Goal: Task Accomplishment & Management: Complete application form

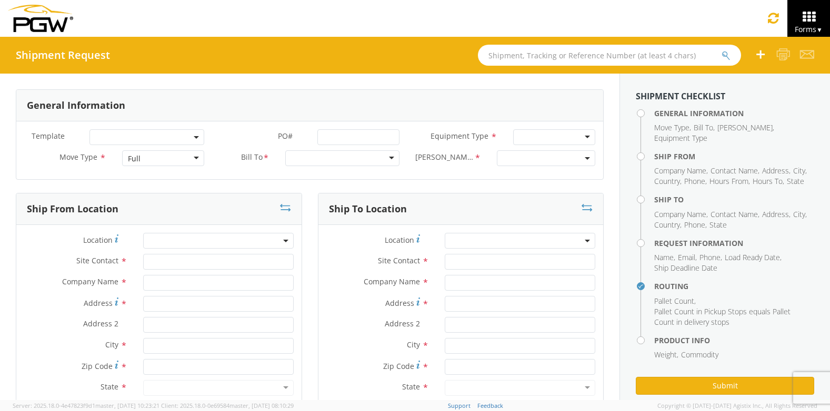
click at [122, 137] on span at bounding box center [146, 137] width 115 height 16
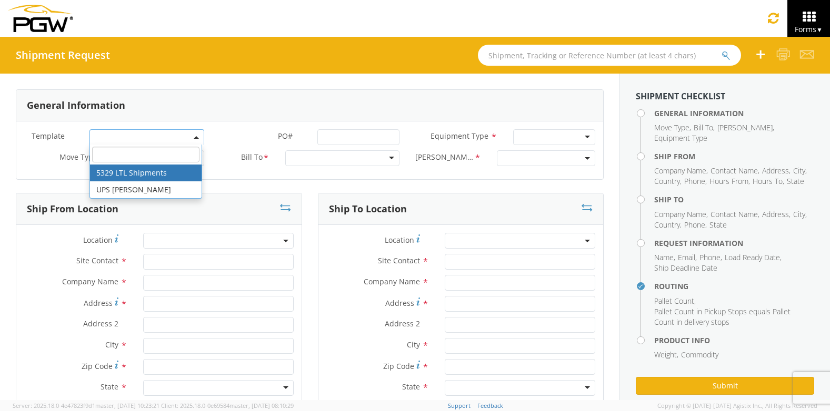
select select "56580231"
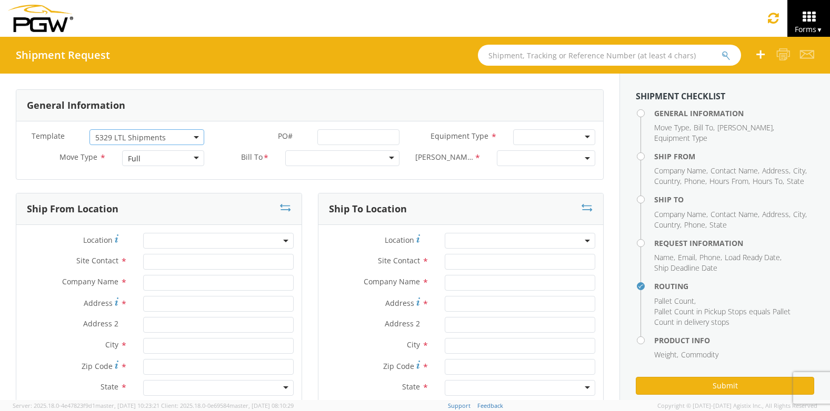
select select
type input "Janet Claytor"
type input "PGW"
type input "850 Southern Ave"
type input "Chillicothe"
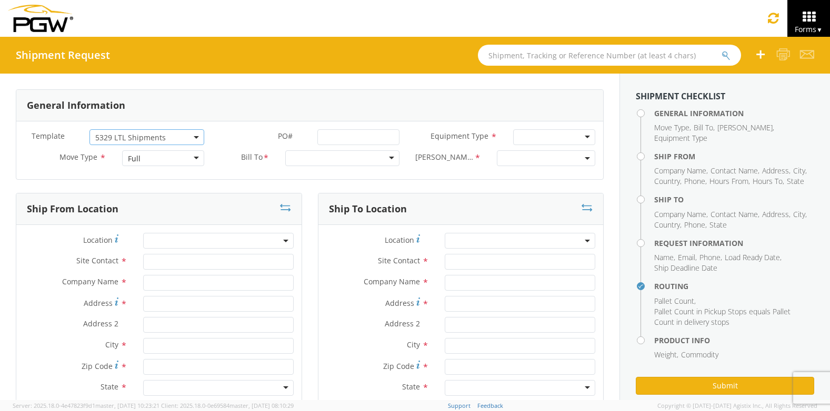
type input "45601"
type input "jclaytor@pgwautoglass.com"
type input "740-774-7609"
type input "11:20 AM"
type input "3:00 PM"
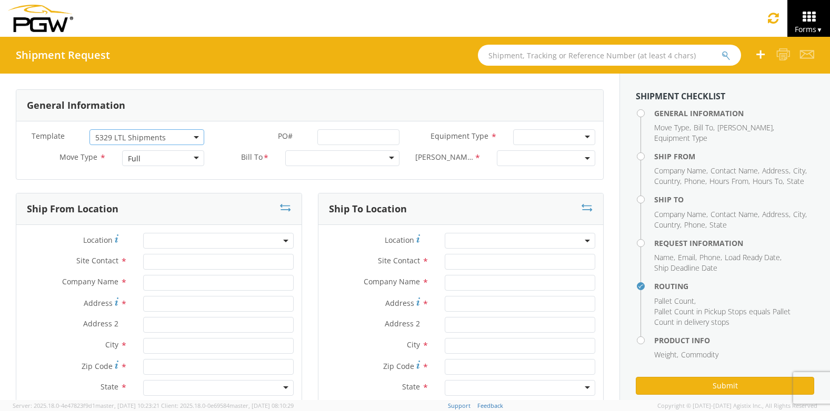
type input "5603 Branch Manager"
type input "PGW"
type input "116 Liberty Rd NE"
type input "Roanoke"
type input "24012"
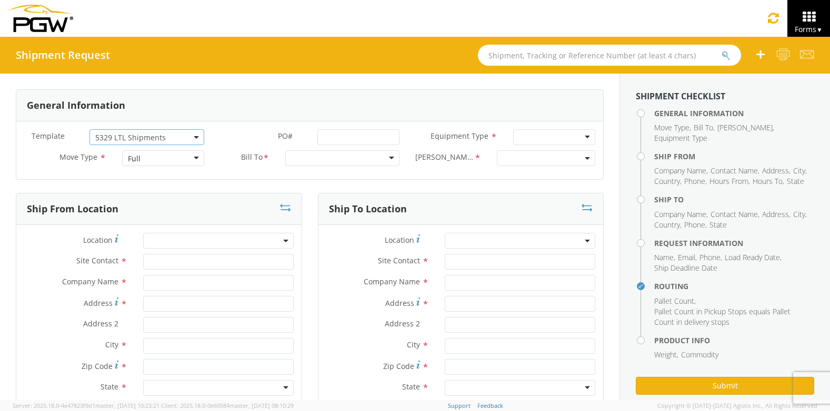
type input "lkqsp_o_pm_5603@pgwag.com"
type input "540-563-1482"
type textarea "NO LTL Appt unless noted, ALL Truckload APPT Reqd. Contact Kelvin Davis. Call A…"
type input "1520"
type input "2"
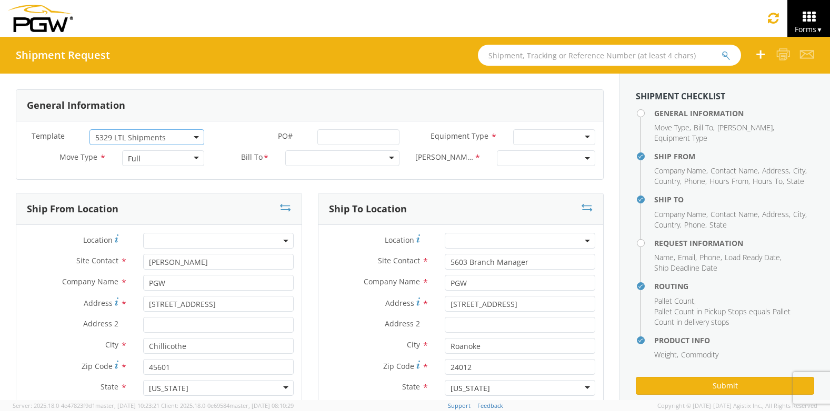
select select "28253"
select select "28405"
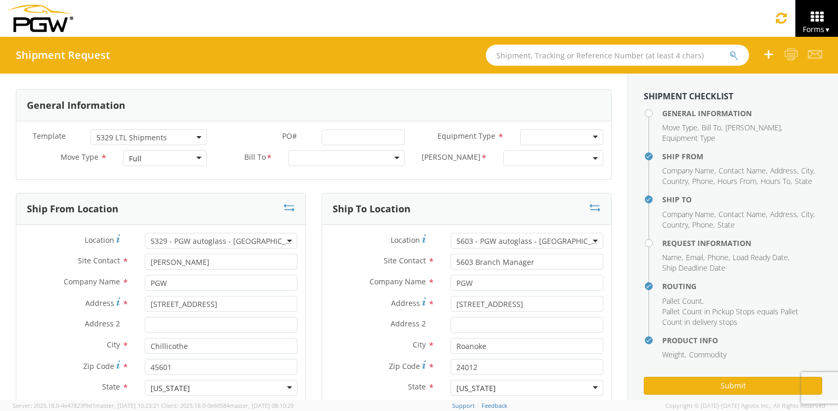
click at [184, 156] on div "Full" at bounding box center [164, 158] width 83 height 16
click at [295, 159] on div at bounding box center [346, 158] width 116 height 16
click at [225, 120] on div "General Information" at bounding box center [313, 106] width 595 height 32
click at [200, 136] on span "5329 LTL Shipments" at bounding box center [148, 137] width 116 height 16
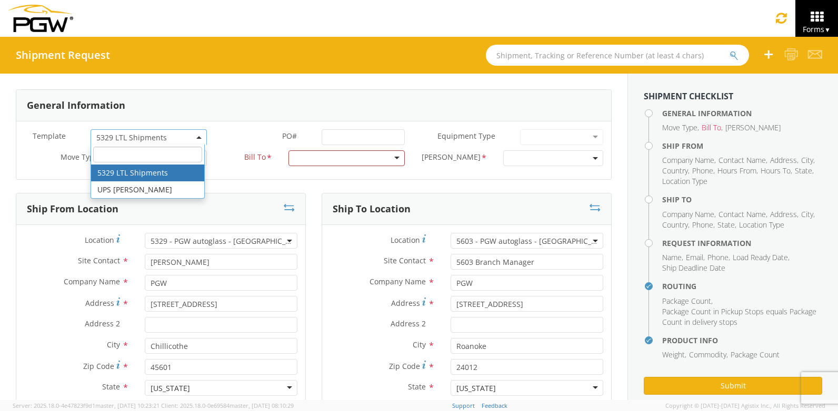
click at [232, 118] on div "General Information" at bounding box center [313, 106] width 595 height 32
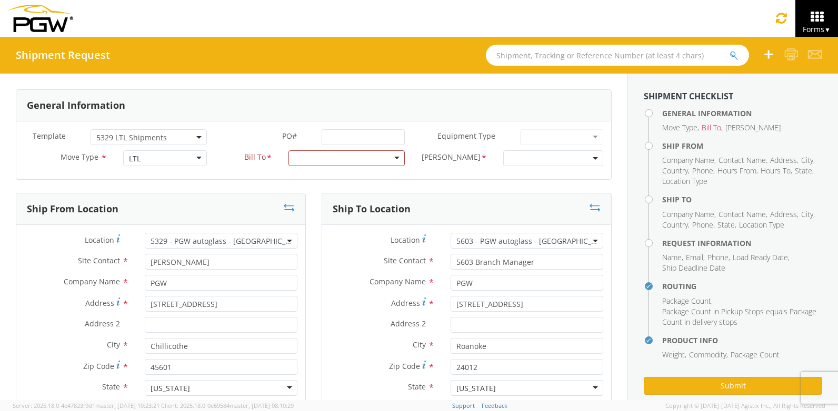
click at [526, 159] on span at bounding box center [553, 158] width 100 height 16
click at [482, 111] on div "General Information" at bounding box center [313, 106] width 595 height 32
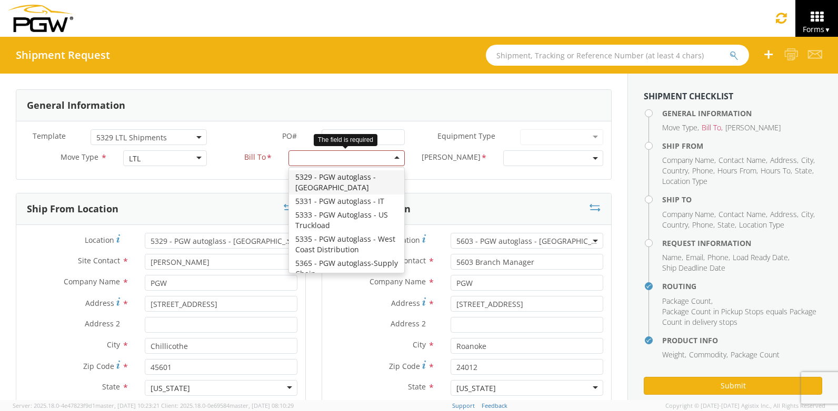
click at [390, 158] on div at bounding box center [346, 158] width 116 height 16
type input "5622"
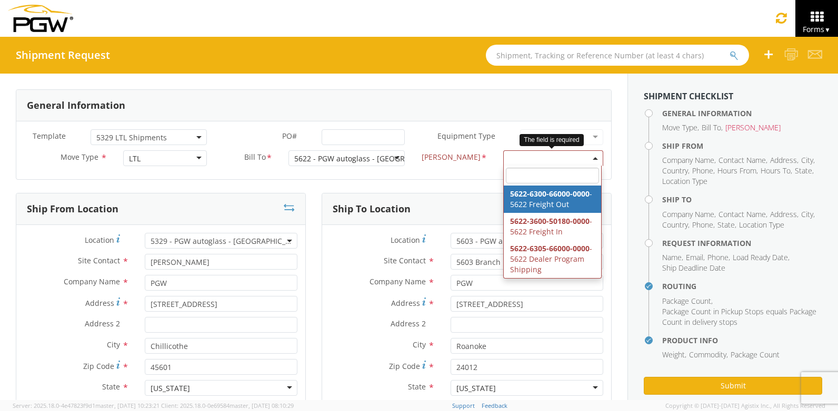
click at [528, 158] on span at bounding box center [553, 158] width 100 height 16
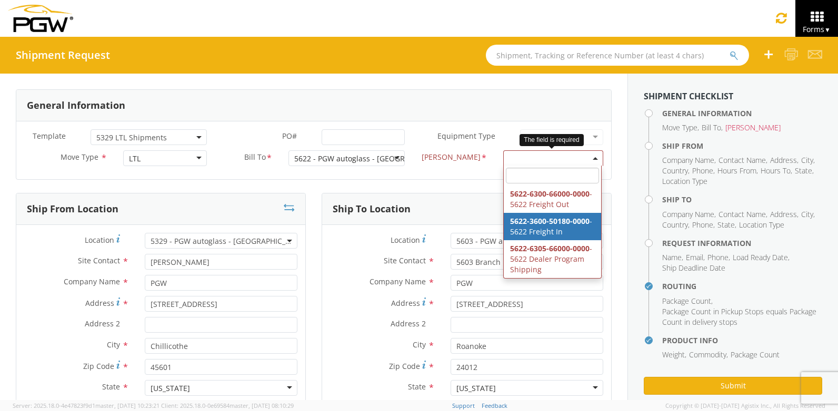
select select "5622-3600-50180-0000"
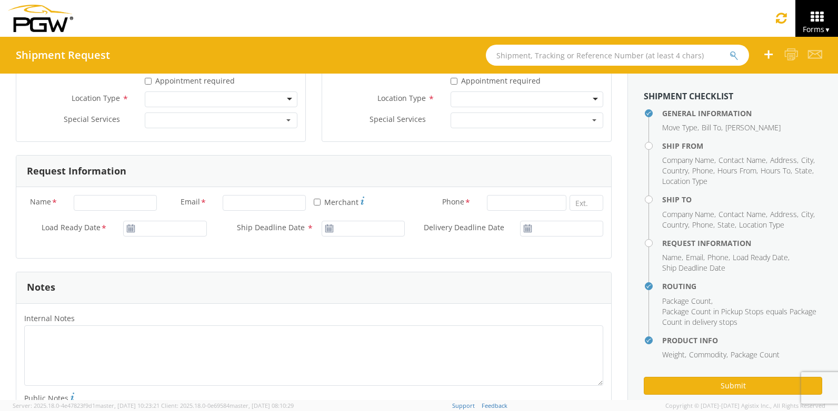
scroll to position [421, 0]
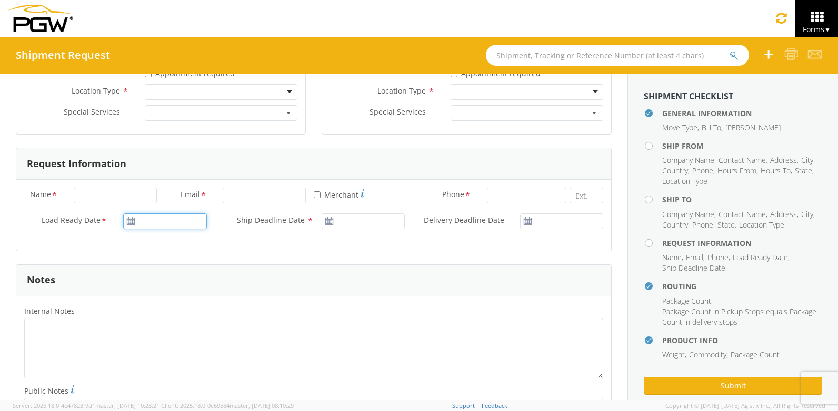
type input "[DATE]"
click at [164, 227] on input "[DATE]" at bounding box center [164, 222] width 83 height 16
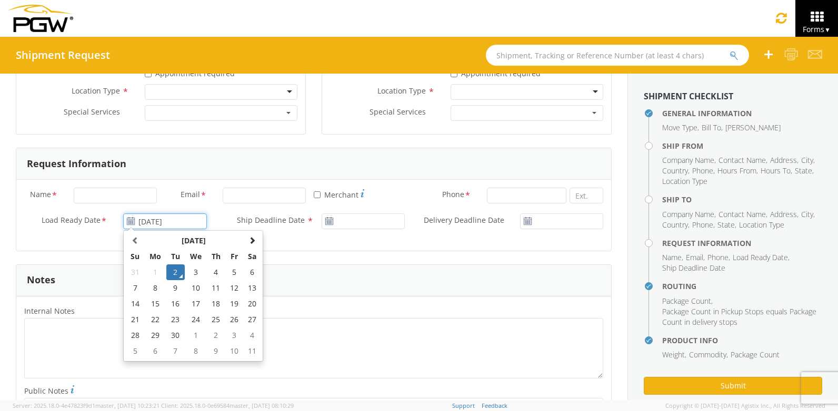
click at [173, 276] on td "2" at bounding box center [175, 273] width 18 height 16
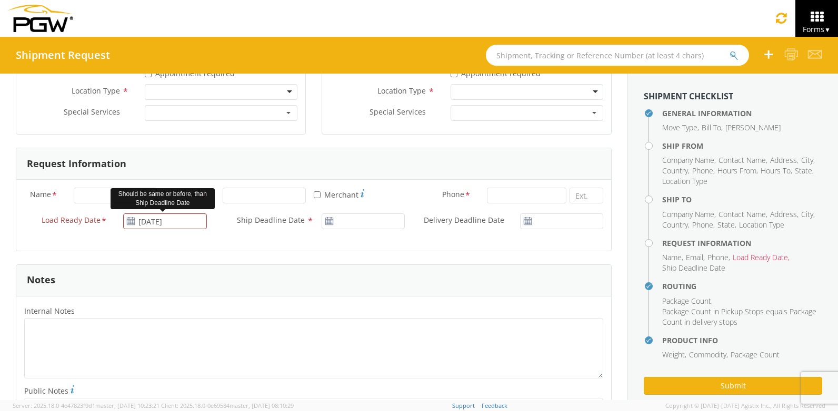
click at [357, 230] on div "Ship Deadline Date *" at bounding box center [314, 224] width 198 height 21
type input "[DATE]"
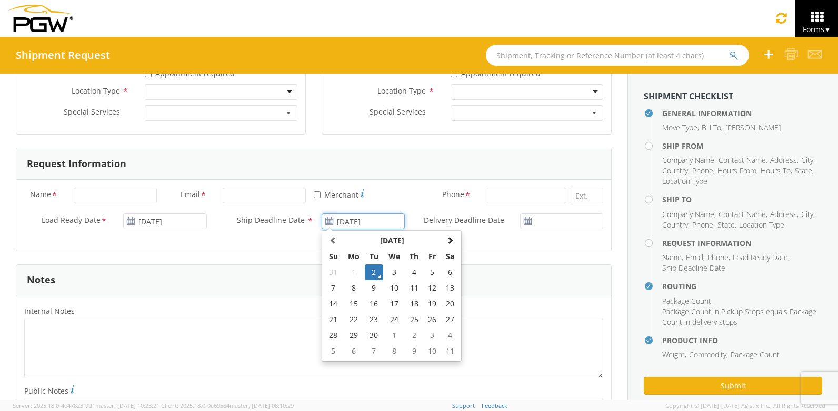
click at [357, 224] on input "[DATE]" at bounding box center [362, 222] width 83 height 16
click at [365, 267] on td "2" at bounding box center [374, 273] width 18 height 16
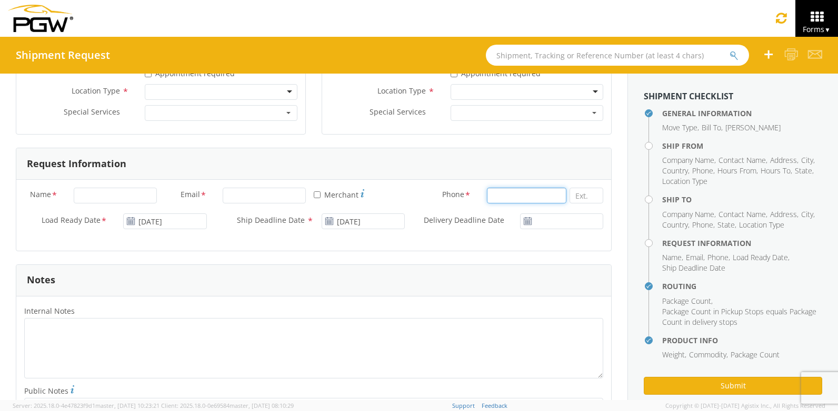
click at [512, 195] on input at bounding box center [526, 196] width 79 height 16
click at [455, 246] on div "Name * Email * * Merchant Phone * Load Ready Date * 09/02/2025 Ship Deadline Da…" at bounding box center [313, 215] width 595 height 71
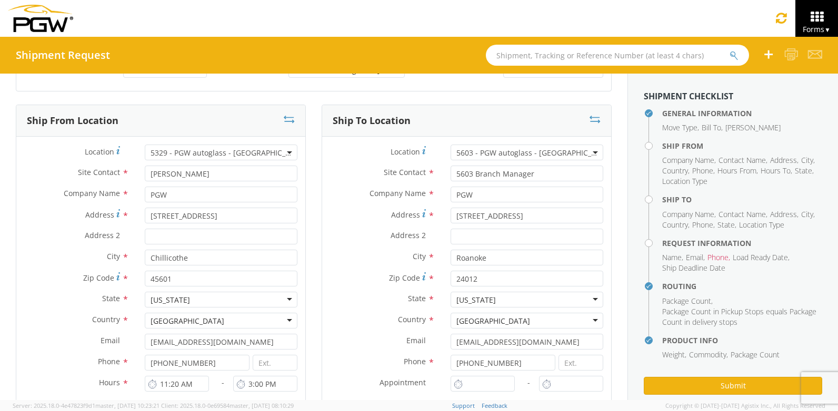
scroll to position [105, 0]
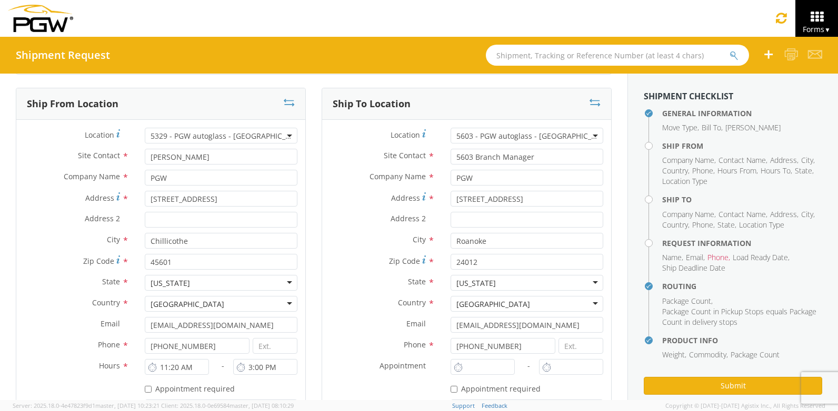
click at [576, 142] on span "5603 - PGW autoglass - [GEOGRAPHIC_DATA]" at bounding box center [526, 136] width 153 height 16
click at [588, 118] on div "Ship To Location" at bounding box center [466, 104] width 289 height 32
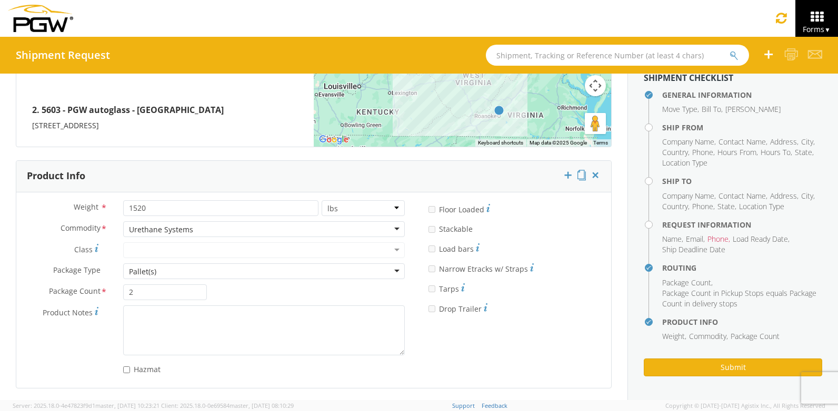
scroll to position [918, 0]
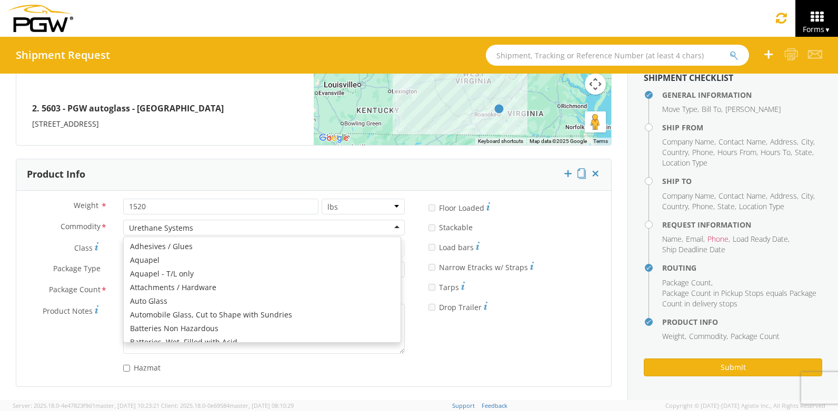
click at [253, 230] on div "Urethane Systems" at bounding box center [263, 228] width 281 height 16
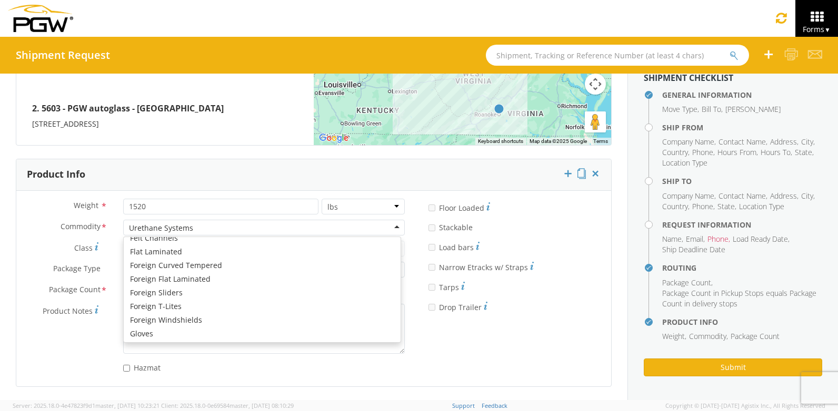
scroll to position [0, 0]
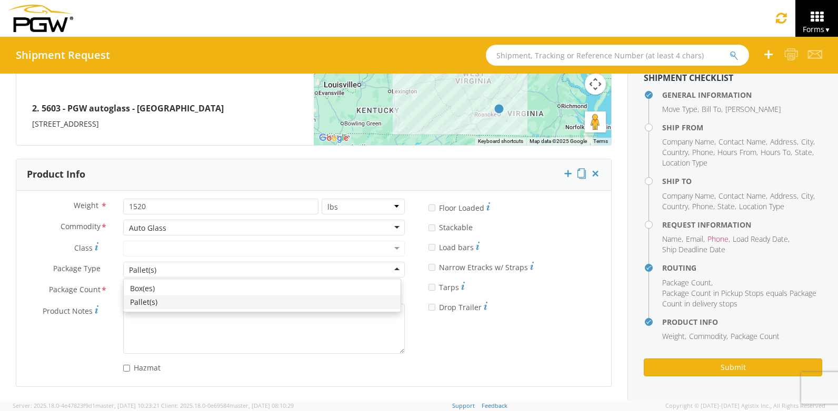
click at [224, 271] on div "Pallet(s)" at bounding box center [263, 270] width 281 height 16
click at [217, 306] on div "Weight * 1520 lbs kgs Commodity * Auto Glass Auto Glass Adhesives / Glues Aquap…" at bounding box center [214, 289] width 396 height 180
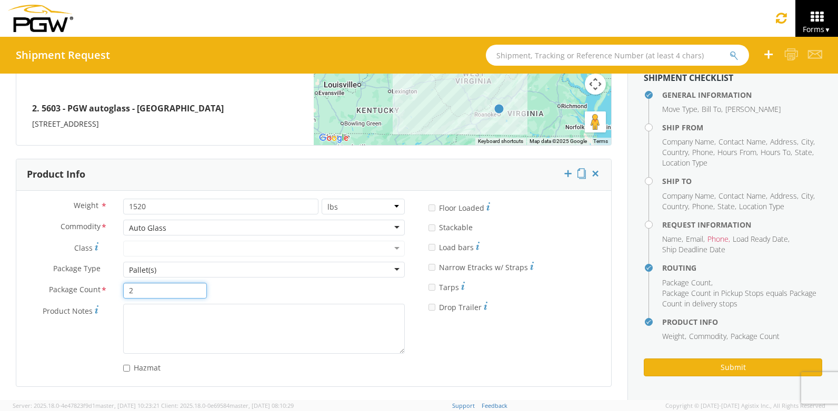
click at [188, 290] on input "2" at bounding box center [164, 291] width 83 height 16
type input "1"
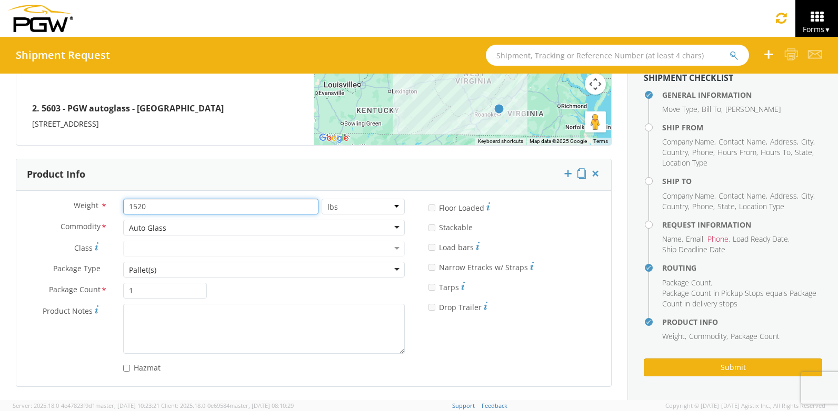
click at [185, 200] on input "1520" at bounding box center [220, 207] width 195 height 16
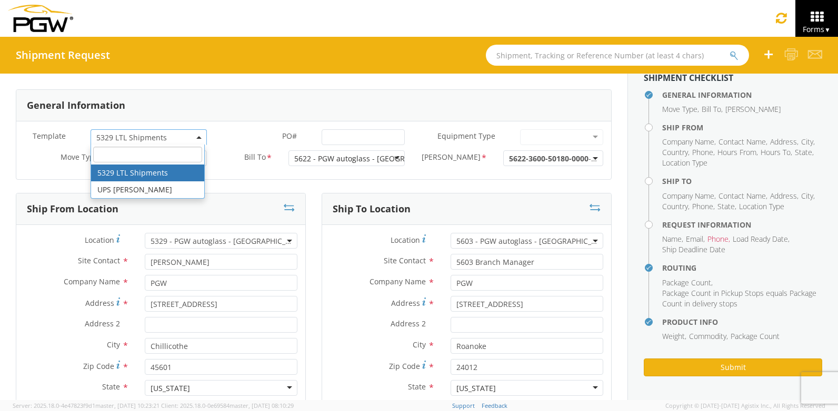
click at [180, 142] on span "5329 LTL Shipments" at bounding box center [148, 138] width 105 height 10
click at [233, 99] on div "General Information" at bounding box center [313, 106] width 595 height 32
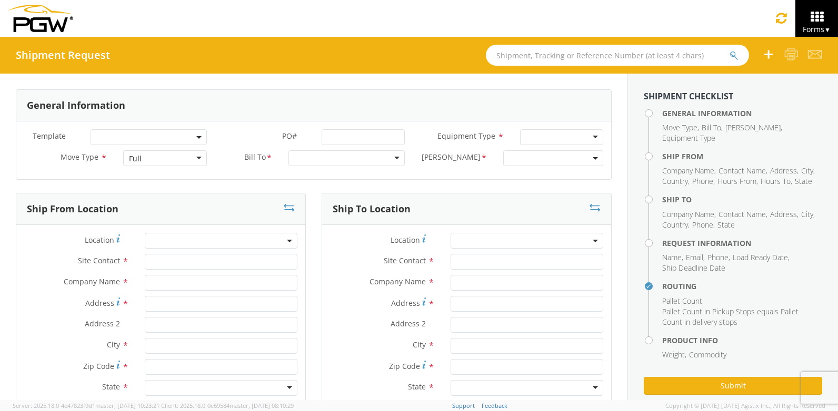
click at [175, 158] on div "Full" at bounding box center [164, 158] width 83 height 16
click at [357, 154] on div at bounding box center [346, 158] width 116 height 16
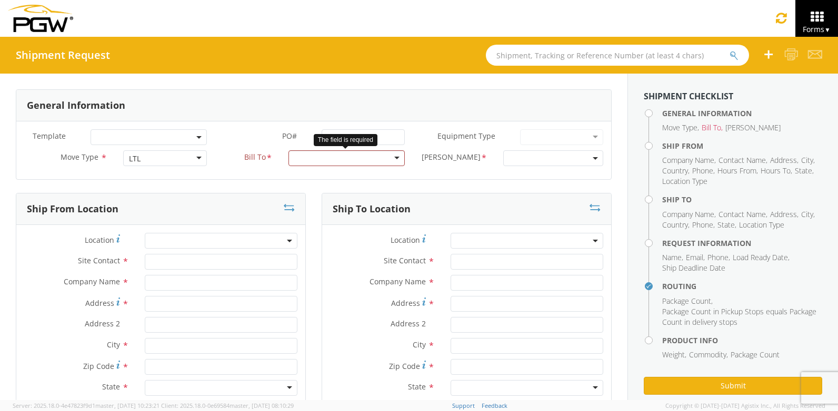
click at [379, 156] on div at bounding box center [346, 158] width 116 height 16
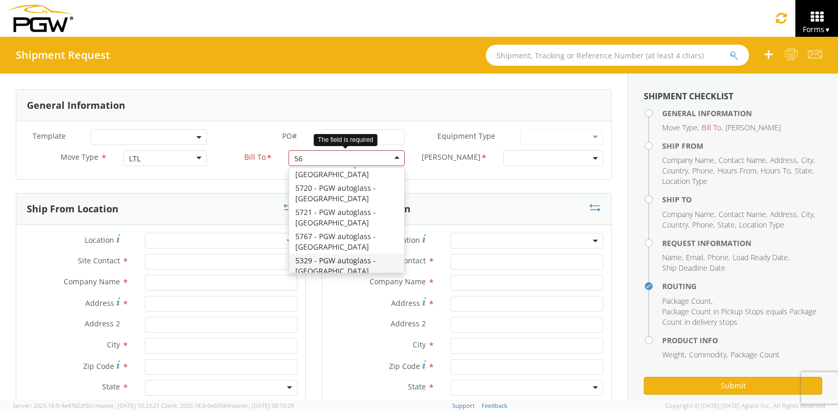
scroll to position [3, 0]
type input "5622"
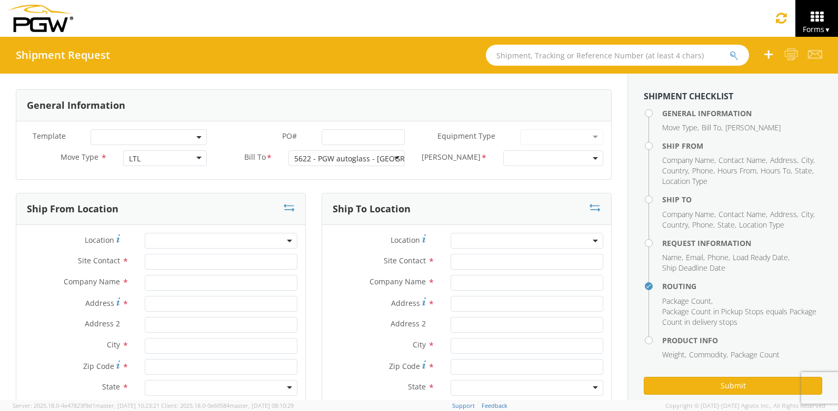
scroll to position [0, 0]
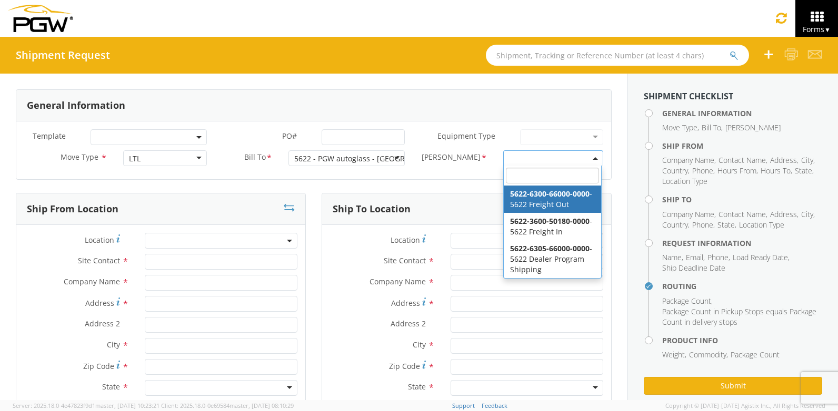
click at [552, 162] on span at bounding box center [553, 158] width 100 height 16
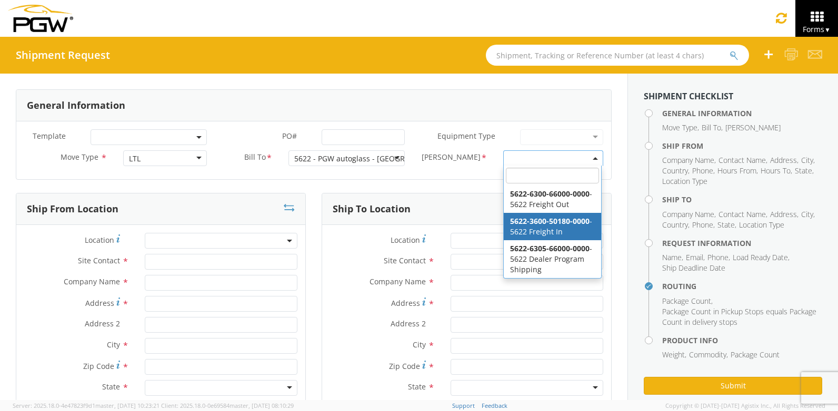
select select "5622-3600-50180-0000"
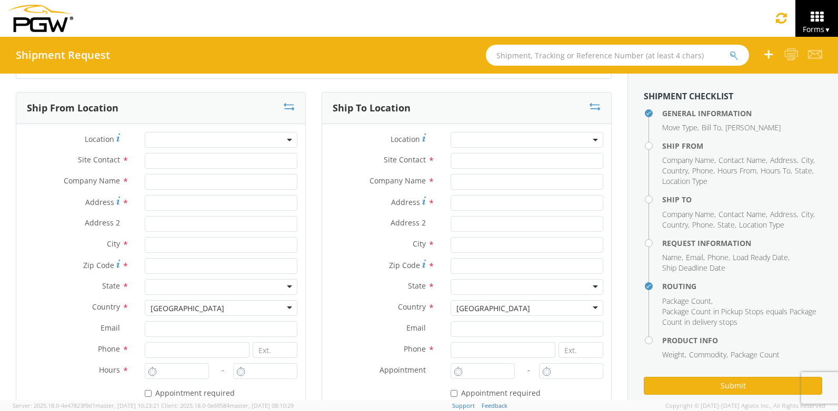
scroll to position [105, 0]
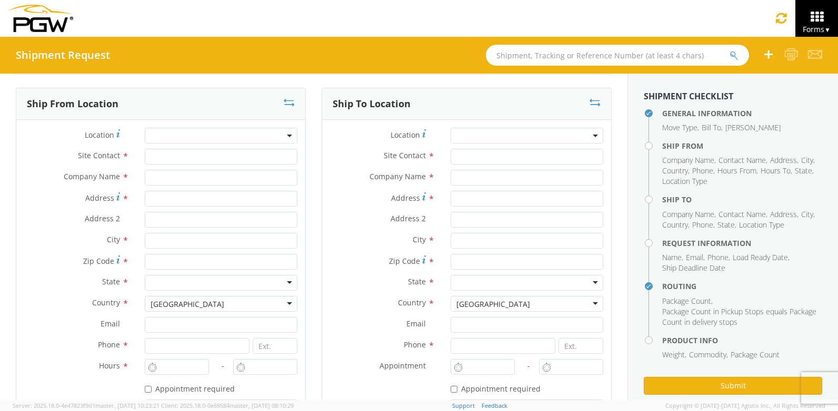
click at [156, 136] on span at bounding box center [221, 136] width 153 height 16
click at [175, 150] on input "search" at bounding box center [219, 153] width 145 height 16
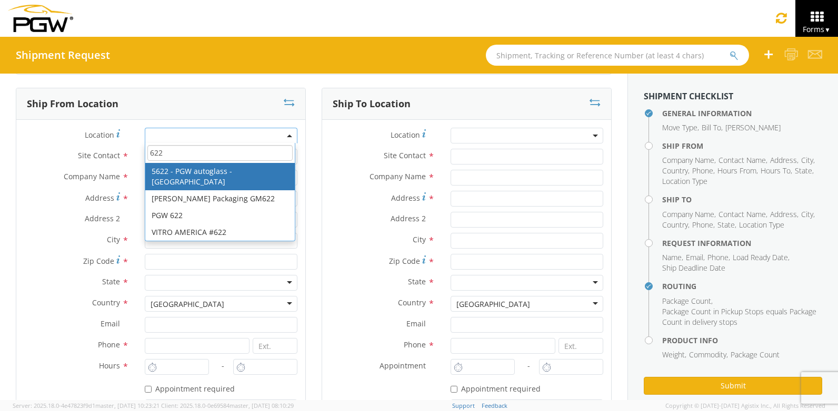
type input "622"
select select "28415"
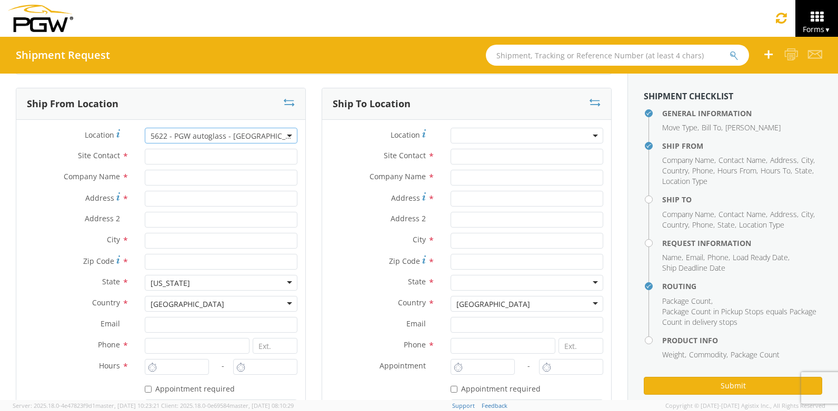
type input "5622 Branch Manager"
type input "5622 - PGW autoglass - [GEOGRAPHIC_DATA]"
type input "[STREET_ADDRESS]"
type input "Suite 600"
type input "[GEOGRAPHIC_DATA]"
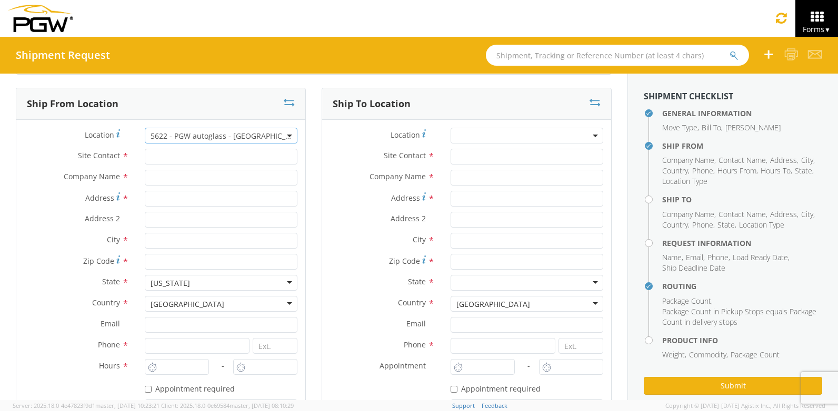
type input "84104"
type input "[EMAIL_ADDRESS][DOMAIN_NAME]"
type input "[PHONE_NUMBER]"
type input "8:00 AM"
type input "1:00 PM"
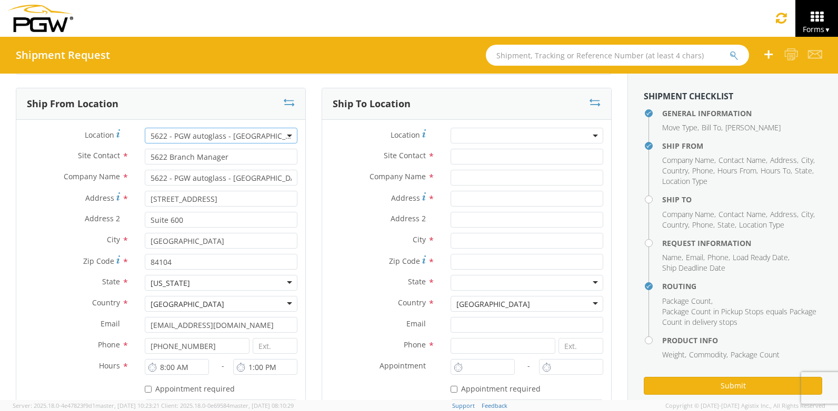
click at [459, 136] on span at bounding box center [526, 136] width 153 height 16
click at [482, 150] on input "search" at bounding box center [525, 153] width 145 height 16
type input "salina"
drag, startPoint x: 547, startPoint y: 152, endPoint x: 443, endPoint y: 150, distance: 103.7
click at [443, 150] on div "Location * [PERSON_NAME] Cars Salina Site Contact * Company Name * Address * Ad…" at bounding box center [466, 285] width 289 height 314
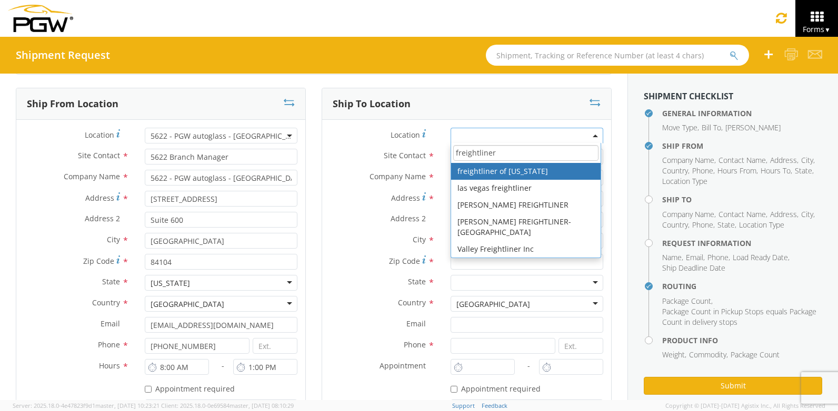
drag, startPoint x: 526, startPoint y: 150, endPoint x: 243, endPoint y: 128, distance: 283.9
click at [243, 128] on div "Ship From Location Location * 5622 - PGW autoglass - [GEOGRAPHIC_DATA] 5622 - P…" at bounding box center [313, 276] width 611 height 376
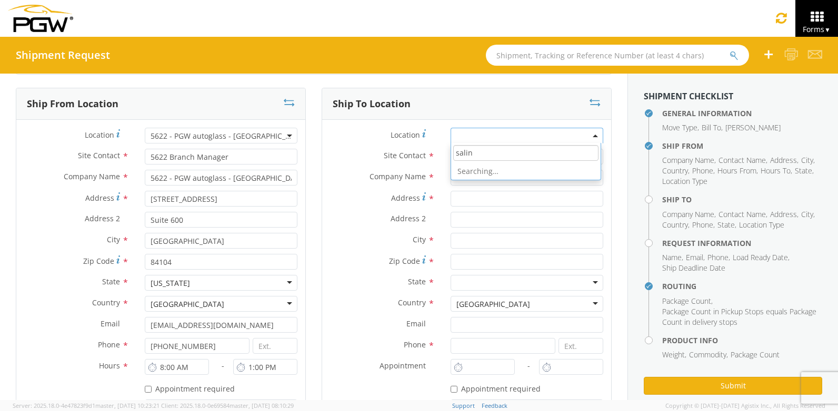
type input "salina"
drag, startPoint x: 485, startPoint y: 153, endPoint x: 426, endPoint y: 154, distance: 59.5
click at [426, 154] on div "Location * [PERSON_NAME] Cars Salina Site Contact * Company Name * Address * Ad…" at bounding box center [466, 285] width 289 height 314
click at [437, 105] on div "Ship To Location" at bounding box center [466, 104] width 289 height 32
click at [456, 154] on input "text" at bounding box center [526, 157] width 153 height 16
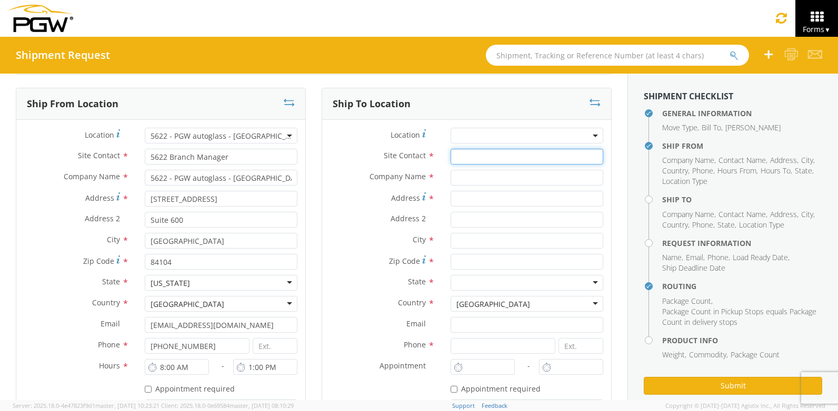
click at [508, 158] on input "text" at bounding box center [526, 157] width 153 height 16
click at [500, 161] on input "text" at bounding box center [526, 157] width 153 height 16
click at [512, 158] on input "text" at bounding box center [526, 157] width 153 height 16
click at [505, 159] on input "text" at bounding box center [526, 157] width 153 height 16
click at [505, 158] on input "text" at bounding box center [526, 157] width 153 height 16
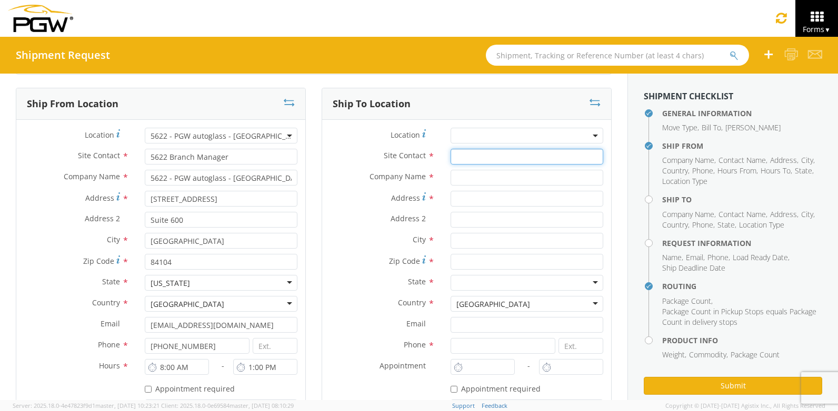
click at [585, 157] on input "text" at bounding box center [526, 157] width 153 height 16
click at [481, 162] on input "text" at bounding box center [526, 157] width 153 height 16
click at [478, 158] on input "text" at bounding box center [526, 157] width 153 height 16
click at [478, 140] on span at bounding box center [526, 136] width 153 height 16
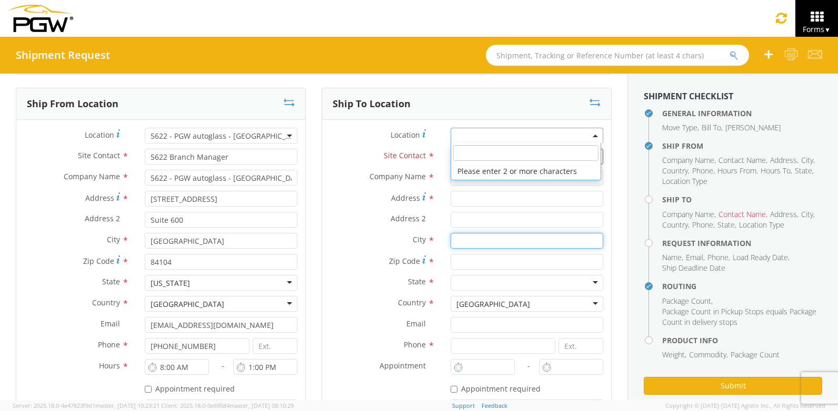
click at [473, 238] on input "text" at bounding box center [526, 241] width 153 height 16
type input "salina"
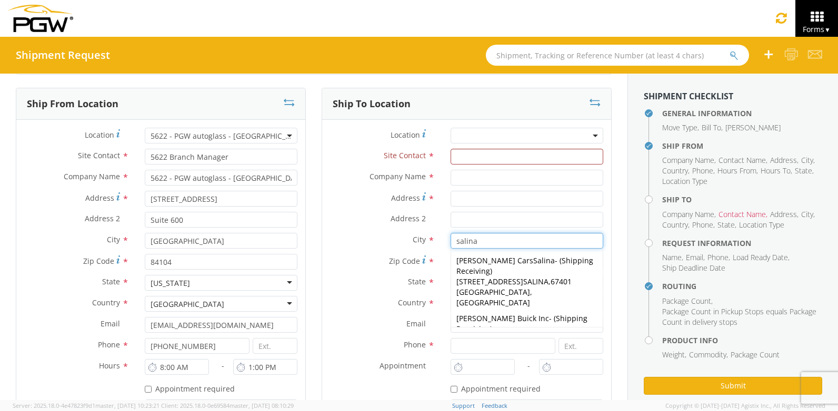
drag, startPoint x: 494, startPoint y: 245, endPoint x: 333, endPoint y: 228, distance: 162.3
click at [334, 228] on div "Location * Site Contact * Company Name * Address * Address 2 * City * salina [P…" at bounding box center [466, 285] width 289 height 314
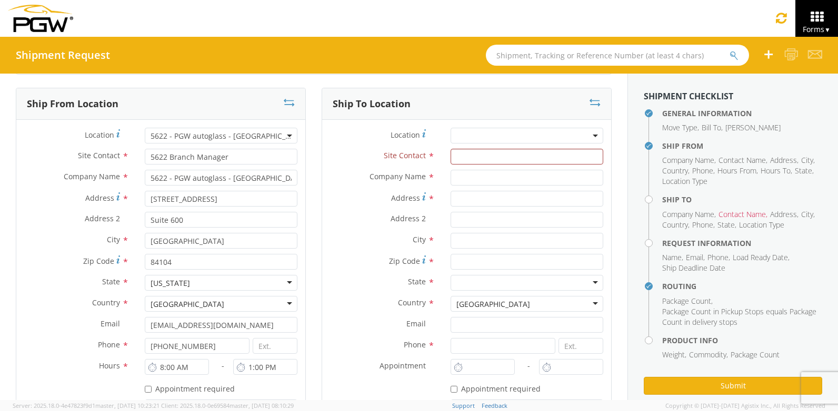
click at [485, 167] on div "Site Contact *" at bounding box center [466, 159] width 289 height 21
click at [483, 161] on input "text" at bounding box center [526, 157] width 153 height 16
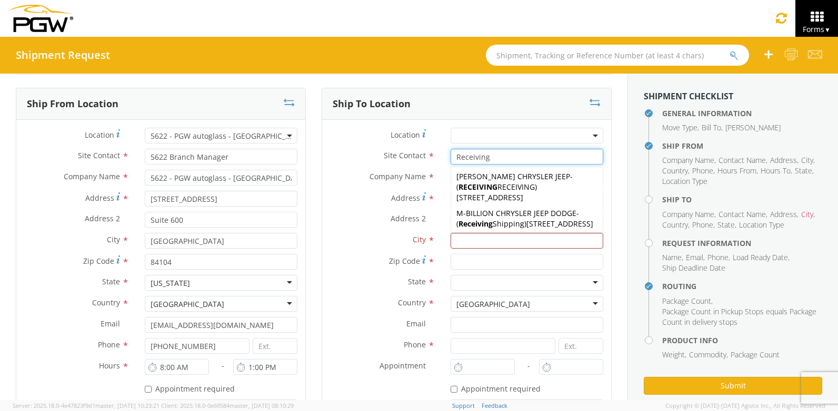
type input "Receiving"
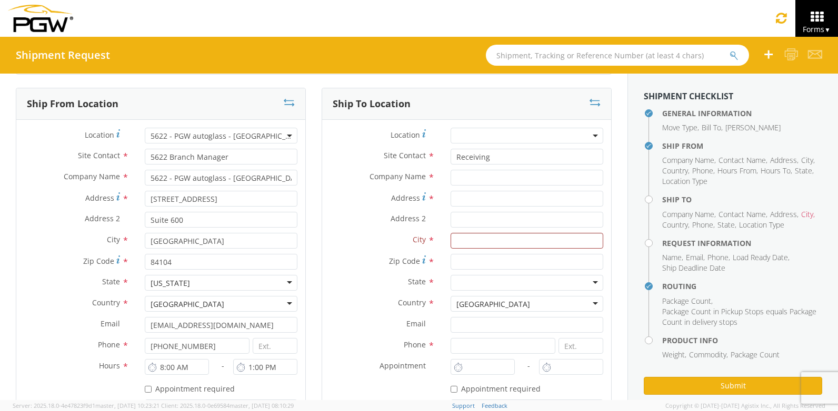
click at [405, 163] on div "Site Contact * Receiving Receiving [PERSON_NAME] CHRYSLER JEEP - ( RECEIVING RE…" at bounding box center [466, 157] width 289 height 16
click at [465, 178] on input "text" at bounding box center [526, 178] width 153 height 16
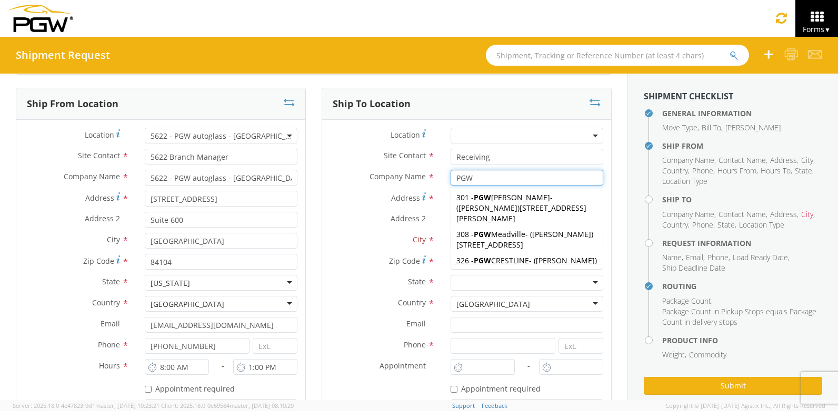
drag, startPoint x: 465, startPoint y: 178, endPoint x: 382, endPoint y: 186, distance: 83.5
click at [382, 186] on div "Company Name * PGW PGW 301 - PGW [GEOGRAPHIC_DATA] - ( [PERSON_NAME] ) [STREET_…" at bounding box center [466, 180] width 289 height 21
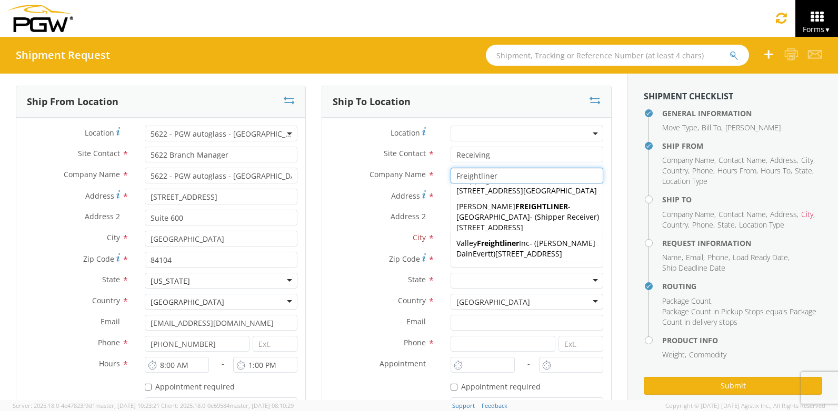
scroll to position [53, 0]
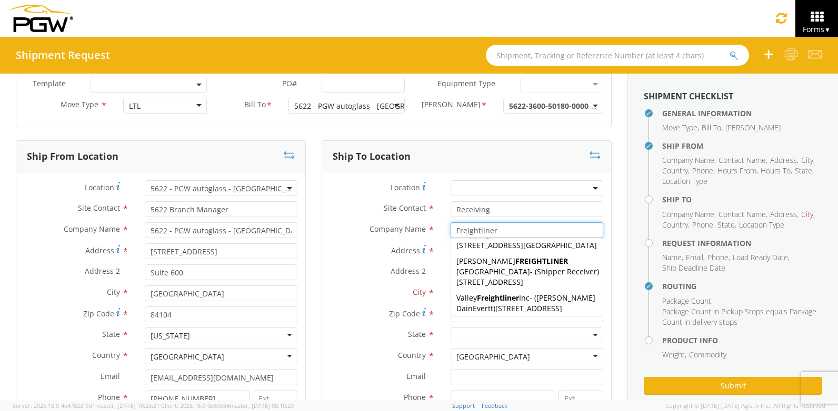
type input "Freightliner"
click at [362, 249] on label "Address *" at bounding box center [382, 251] width 120 height 14
click at [450, 249] on input "Address *" at bounding box center [526, 252] width 153 height 16
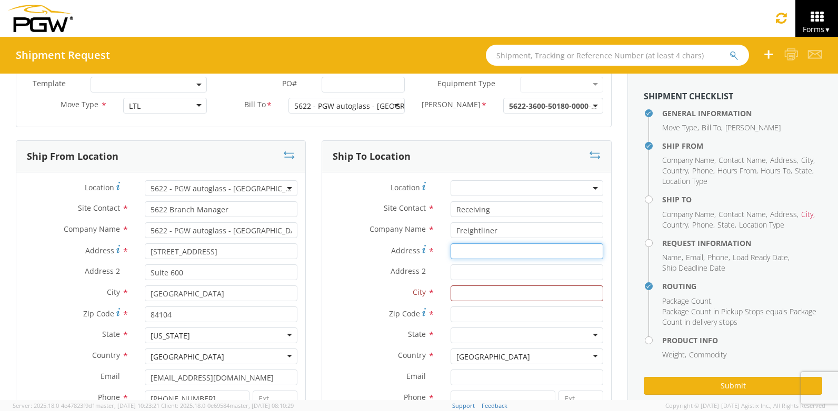
click at [473, 245] on input "Address *" at bounding box center [526, 252] width 153 height 16
click at [395, 271] on span "Address 2" at bounding box center [407, 271] width 35 height 10
click at [450, 271] on input "Address 2 *" at bounding box center [526, 273] width 153 height 16
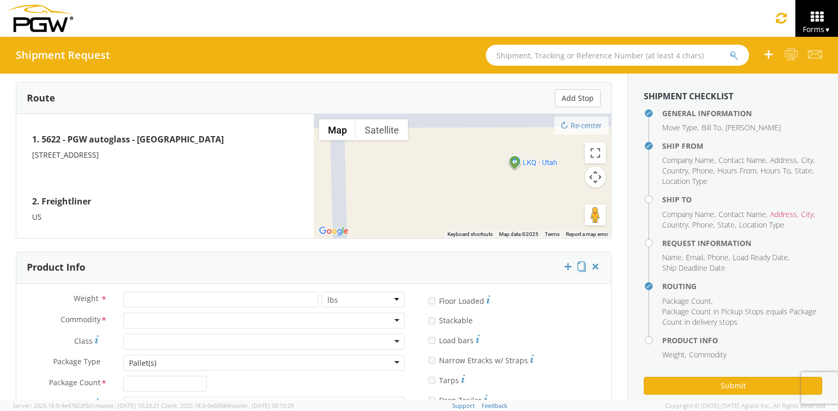
scroll to position [894, 0]
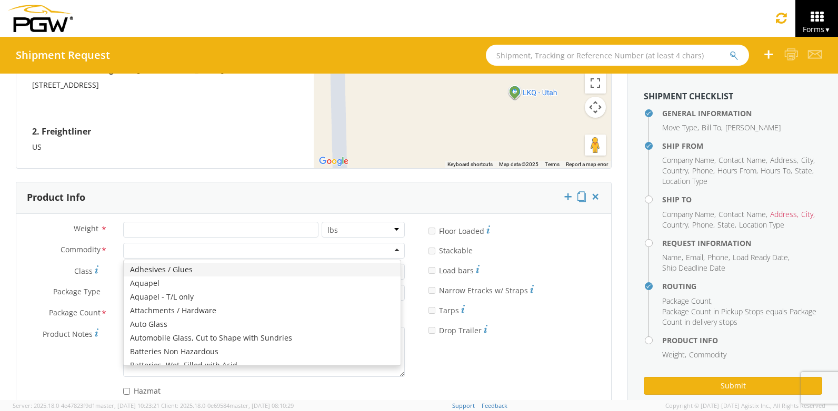
click at [148, 250] on div at bounding box center [263, 251] width 281 height 16
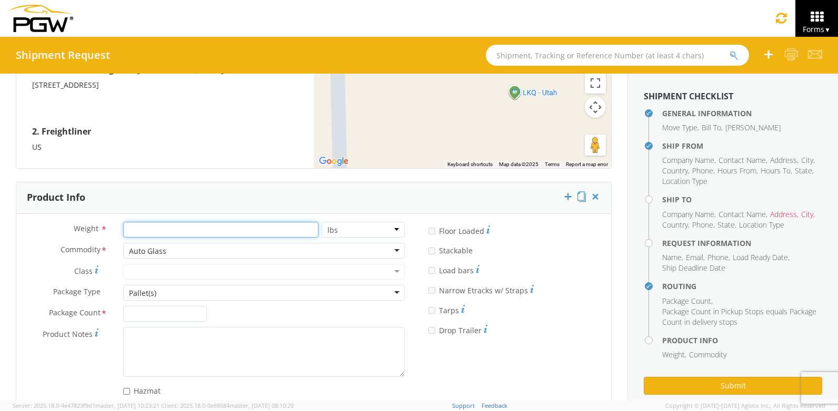
click at [162, 230] on input "number" at bounding box center [220, 230] width 195 height 16
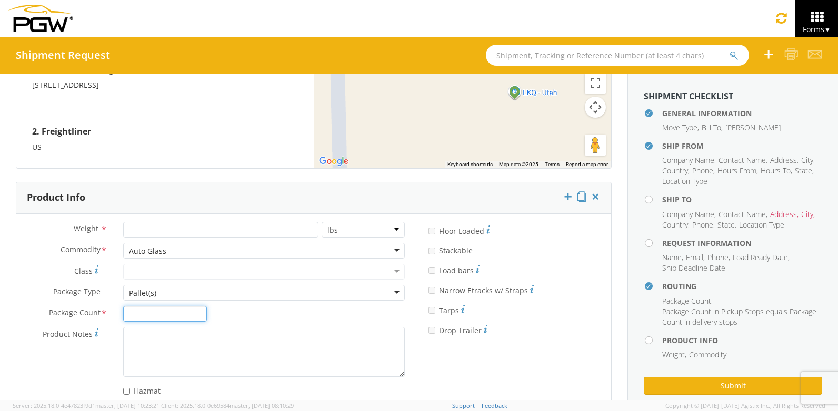
click at [154, 314] on input "Package Count *" at bounding box center [164, 314] width 83 height 16
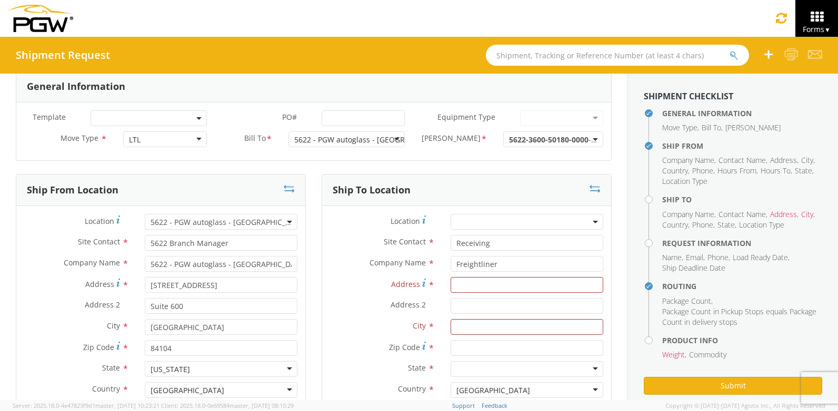
scroll to position [0, 0]
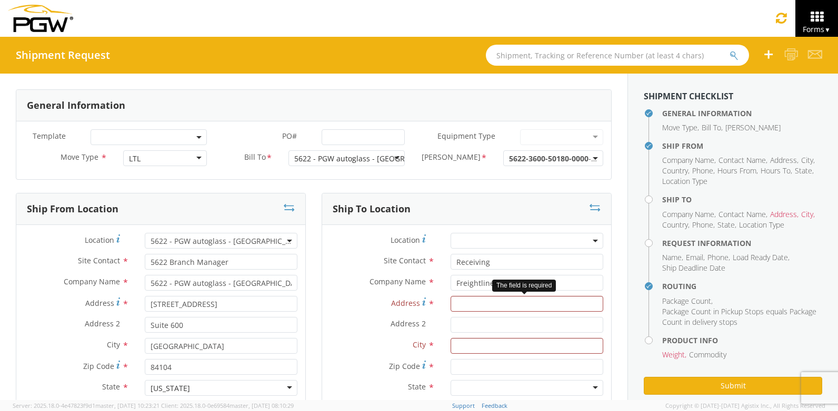
type input "1"
click at [531, 308] on input "Address *" at bounding box center [526, 304] width 153 height 16
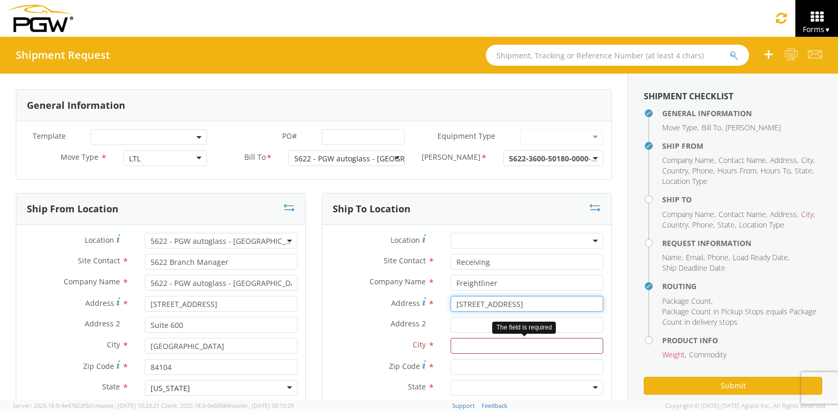
type input "[STREET_ADDRESS]"
click at [495, 348] on input "text" at bounding box center [526, 346] width 153 height 16
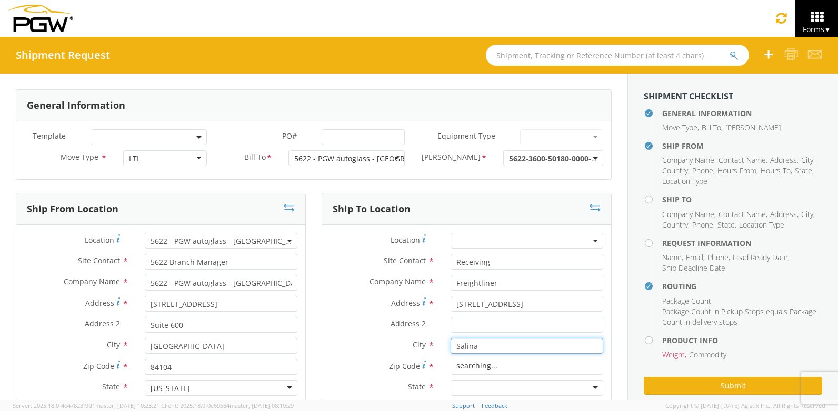
type input "Salina"
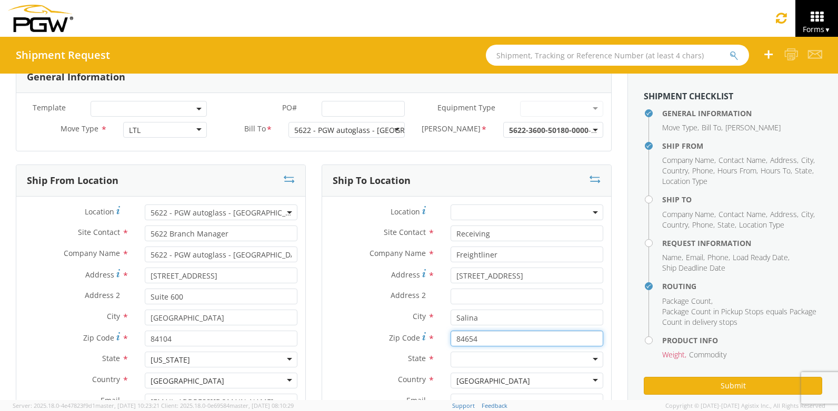
scroll to position [53, 0]
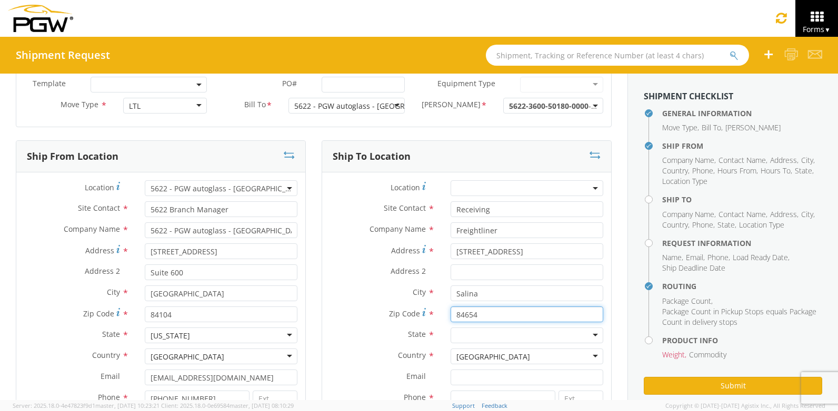
type input "84654"
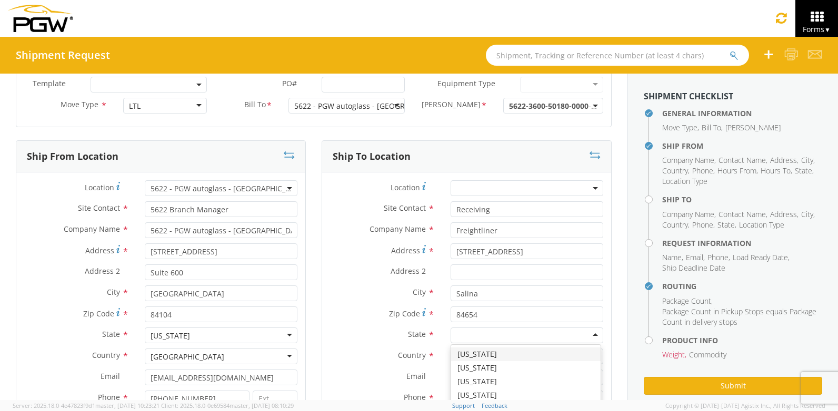
type input "u"
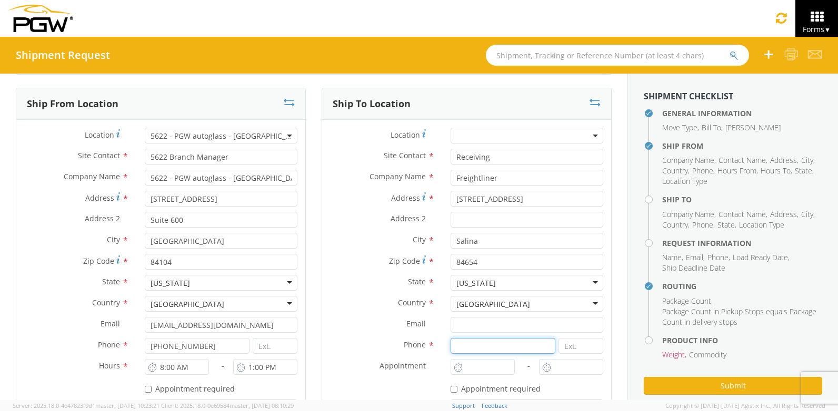
click at [477, 345] on input at bounding box center [502, 346] width 105 height 16
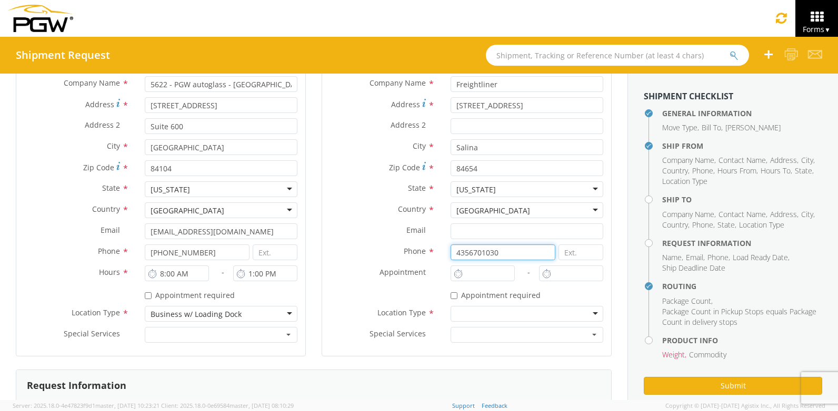
scroll to position [210, 0]
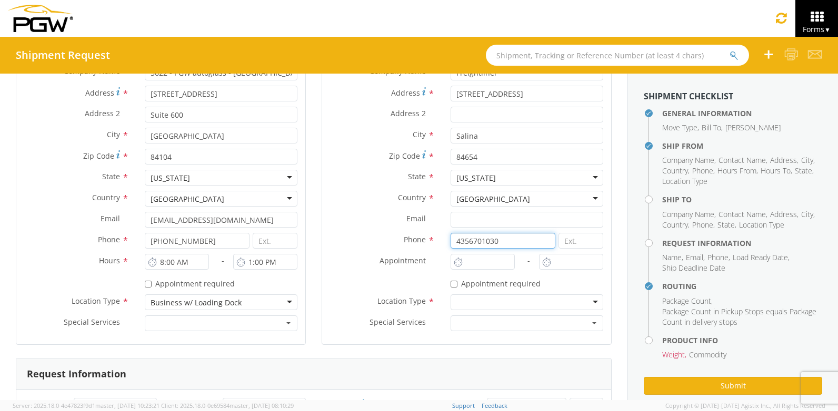
type input "4356701030"
click at [378, 276] on div "* Appointment required" at bounding box center [466, 282] width 289 height 14
click at [457, 300] on div at bounding box center [526, 303] width 153 height 16
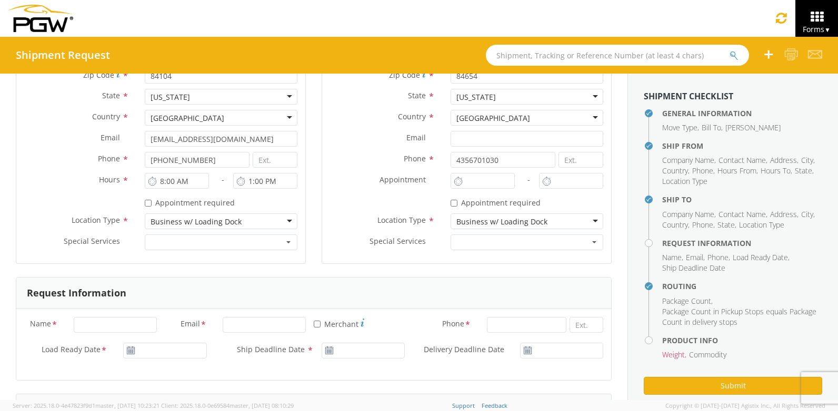
scroll to position [316, 0]
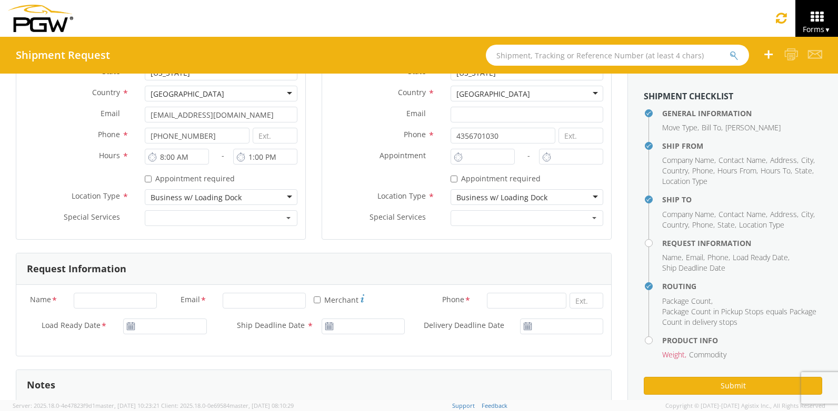
click at [101, 289] on div "Name * Email * * Merchant Phone * Load Ready Date * Ship Deadline Date * Delive…" at bounding box center [313, 320] width 595 height 71
click at [109, 298] on input "Name *" at bounding box center [115, 301] width 83 height 16
type input "[PERSON_NAME]"
type input "[EMAIL_ADDRESS][DOMAIN_NAME]"
type input "[PHONE_NUMBER]"
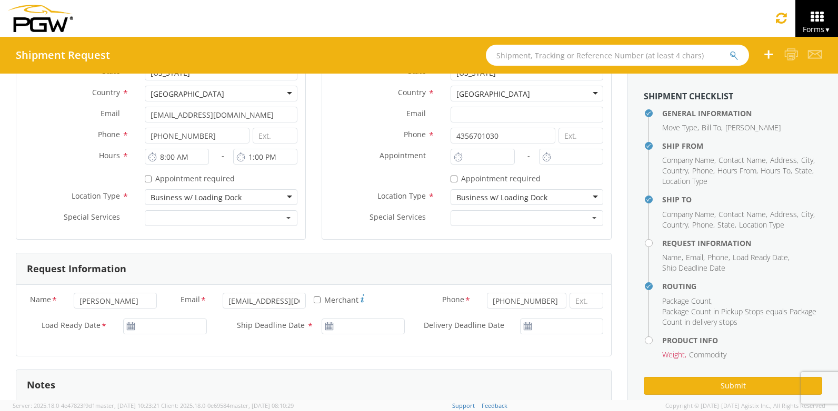
type input "665"
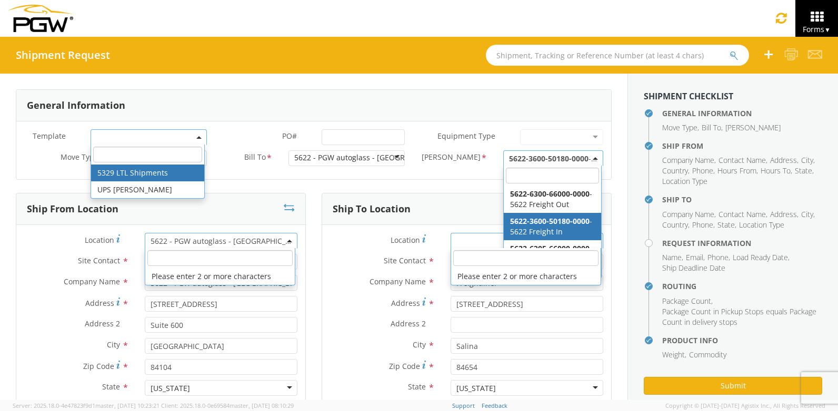
scroll to position [1, 0]
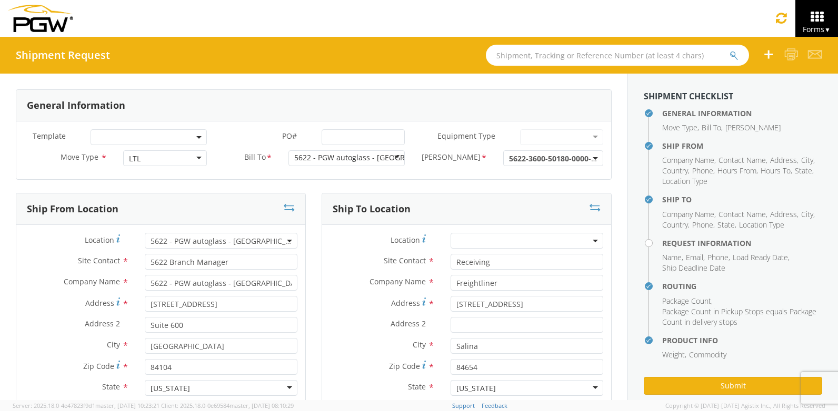
click at [610, 298] on div "Ship To Location Location * Site Contact * Receiving Receiving [PERSON_NAME] CH…" at bounding box center [467, 381] width 306 height 376
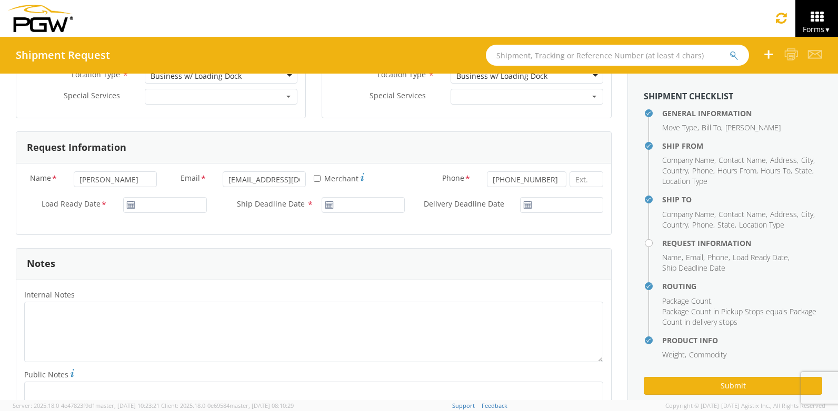
scroll to position [474, 0]
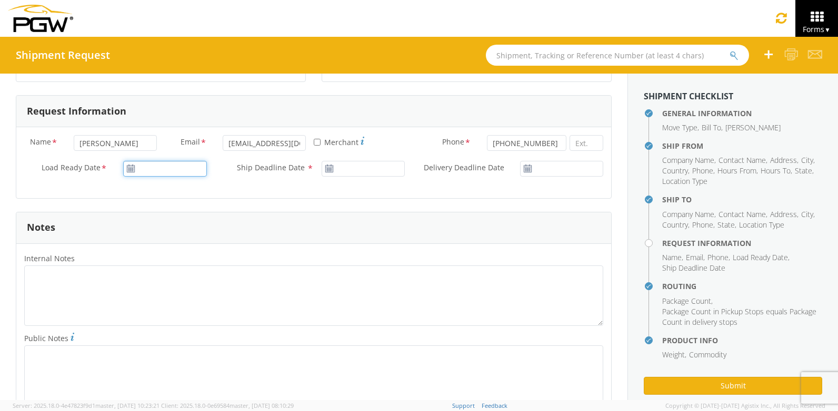
type input "[DATE]"
click at [157, 166] on input "[DATE]" at bounding box center [164, 169] width 83 height 16
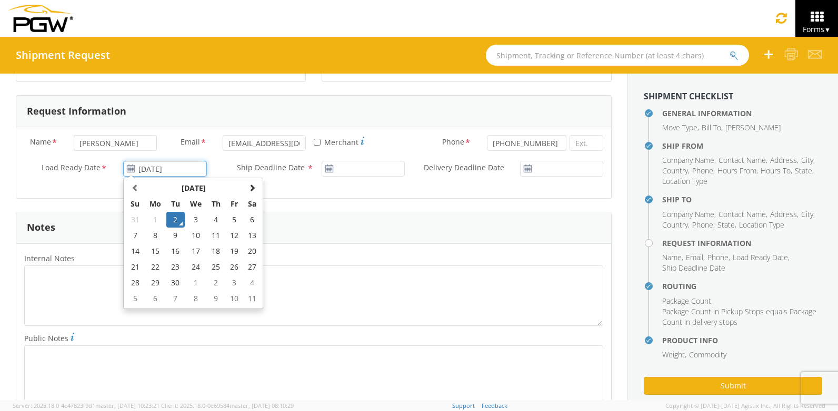
click at [170, 220] on td "2" at bounding box center [175, 220] width 18 height 16
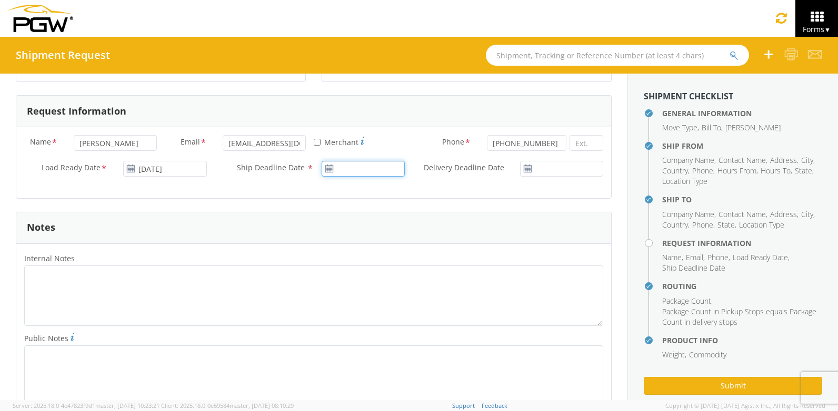
type input "[DATE]"
click at [344, 169] on input "[DATE]" at bounding box center [362, 169] width 83 height 16
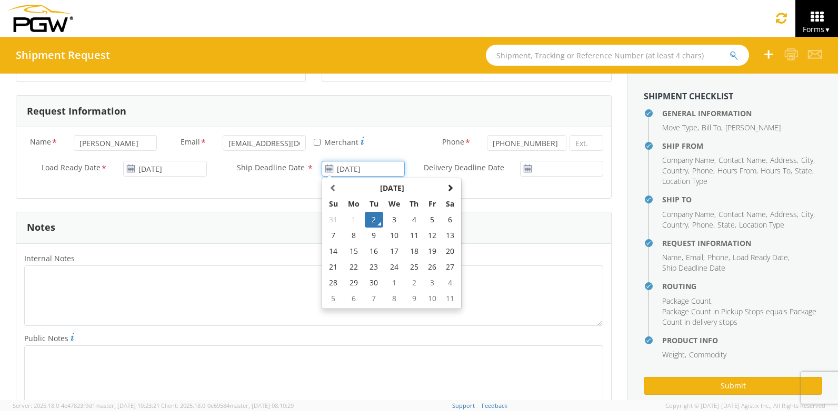
click at [365, 220] on td "2" at bounding box center [374, 220] width 18 height 16
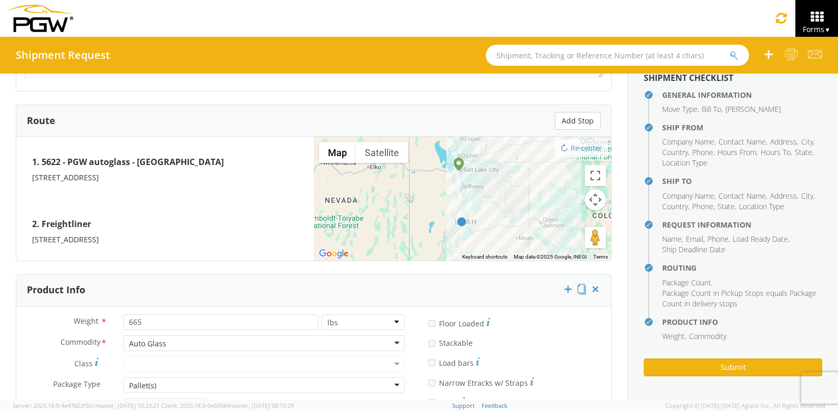
scroll to position [894, 0]
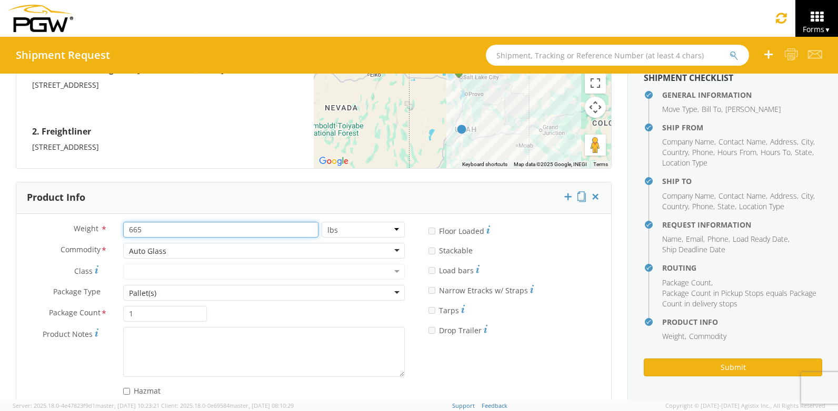
drag, startPoint x: 158, startPoint y: 231, endPoint x: 98, endPoint y: 221, distance: 60.8
click at [98, 222] on div "Weight * 665 lbs kgs" at bounding box center [214, 230] width 396 height 16
type input "1791"
click at [534, 351] on div "Weight * 1791 lbs kgs Commodity * Auto Glass Auto Glass Adhesives / Glues Aquap…" at bounding box center [313, 312] width 595 height 180
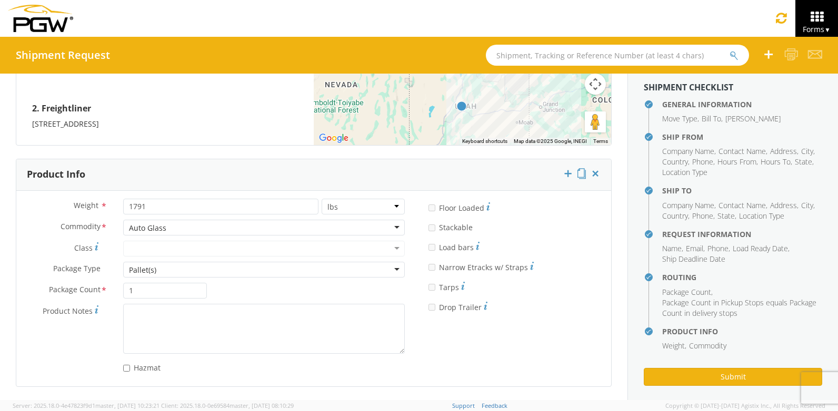
scroll to position [0, 0]
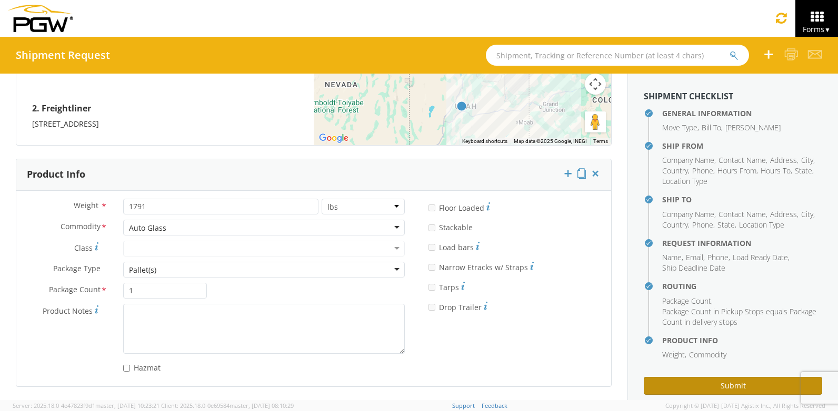
click at [713, 385] on button "Submit" at bounding box center [732, 386] width 178 height 18
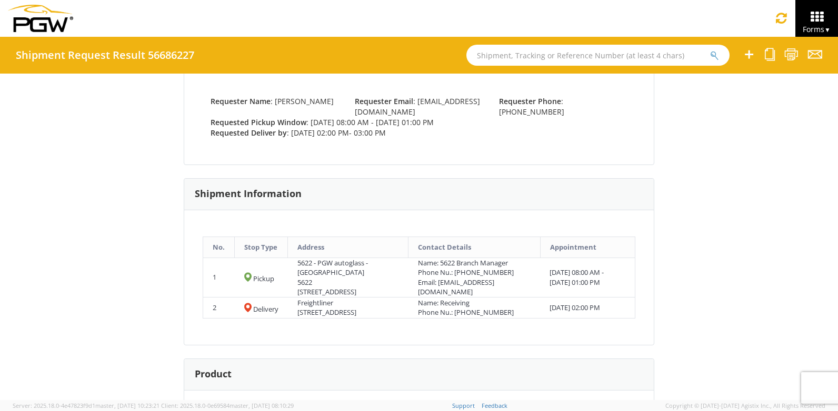
scroll to position [9, 0]
